Goal: Task Accomplishment & Management: Manage account settings

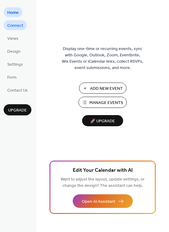
click at [16, 25] on span "Connect" at bounding box center [15, 26] width 16 height 6
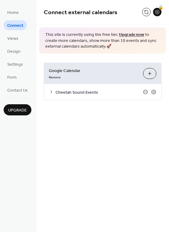
click at [146, 92] on icon at bounding box center [145, 92] width 5 height 5
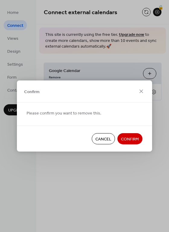
click at [126, 139] on span "Confirm" at bounding box center [130, 139] width 18 height 6
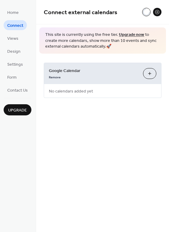
click at [148, 72] on button "Choose Calendars" at bounding box center [149, 73] width 13 height 11
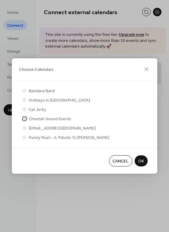
click at [50, 119] on span "Cheetah Sound Events" at bounding box center [50, 119] width 43 height 6
click at [138, 161] on span "OK" at bounding box center [141, 161] width 6 height 6
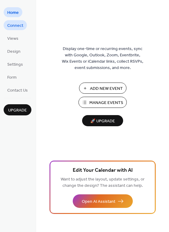
click at [13, 25] on span "Connect" at bounding box center [15, 26] width 16 height 6
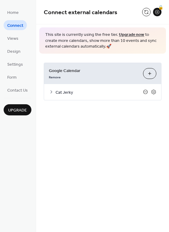
click at [146, 93] on icon at bounding box center [145, 92] width 5 height 5
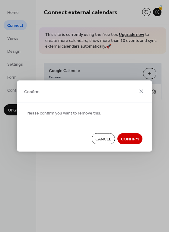
click at [127, 140] on span "Confirm" at bounding box center [130, 139] width 18 height 6
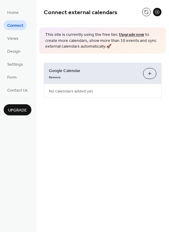
click at [149, 75] on button "Choose Calendars" at bounding box center [149, 73] width 13 height 11
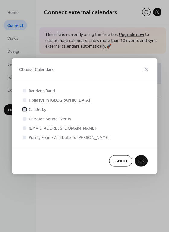
click at [40, 110] on span "Cat Jerky" at bounding box center [38, 110] width 18 height 6
click at [139, 160] on span "OK" at bounding box center [141, 161] width 6 height 6
